Goal: Navigation & Orientation: Find specific page/section

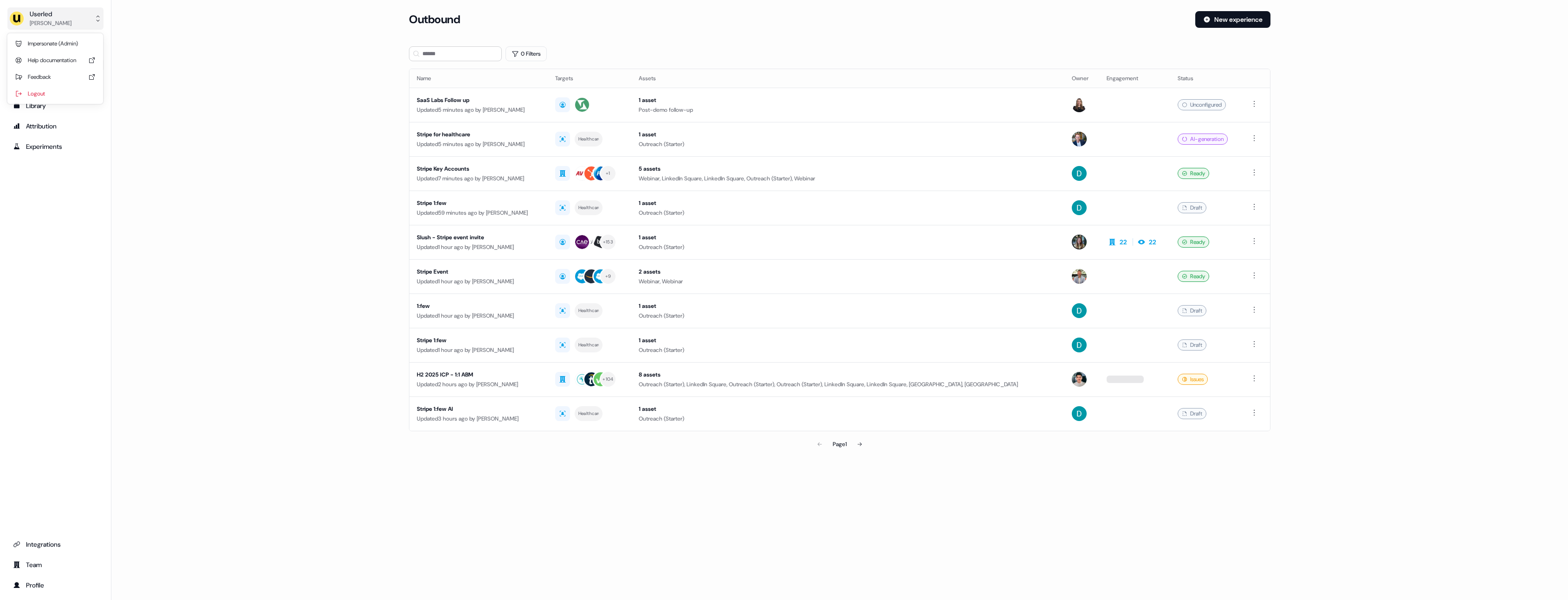
click at [21, 20] on img "side nav menu" at bounding box center [16, 18] width 15 height 15
click at [44, 21] on div "[PERSON_NAME]" at bounding box center [51, 23] width 42 height 9
click at [236, 58] on main "Loading... Outbound New experience 0 Filters Name Targets Assets Owner Engageme…" at bounding box center [839, 245] width 1457 height 469
click at [76, 104] on div "Library" at bounding box center [55, 106] width 85 height 9
